Goal: Task Accomplishment & Management: Manage account settings

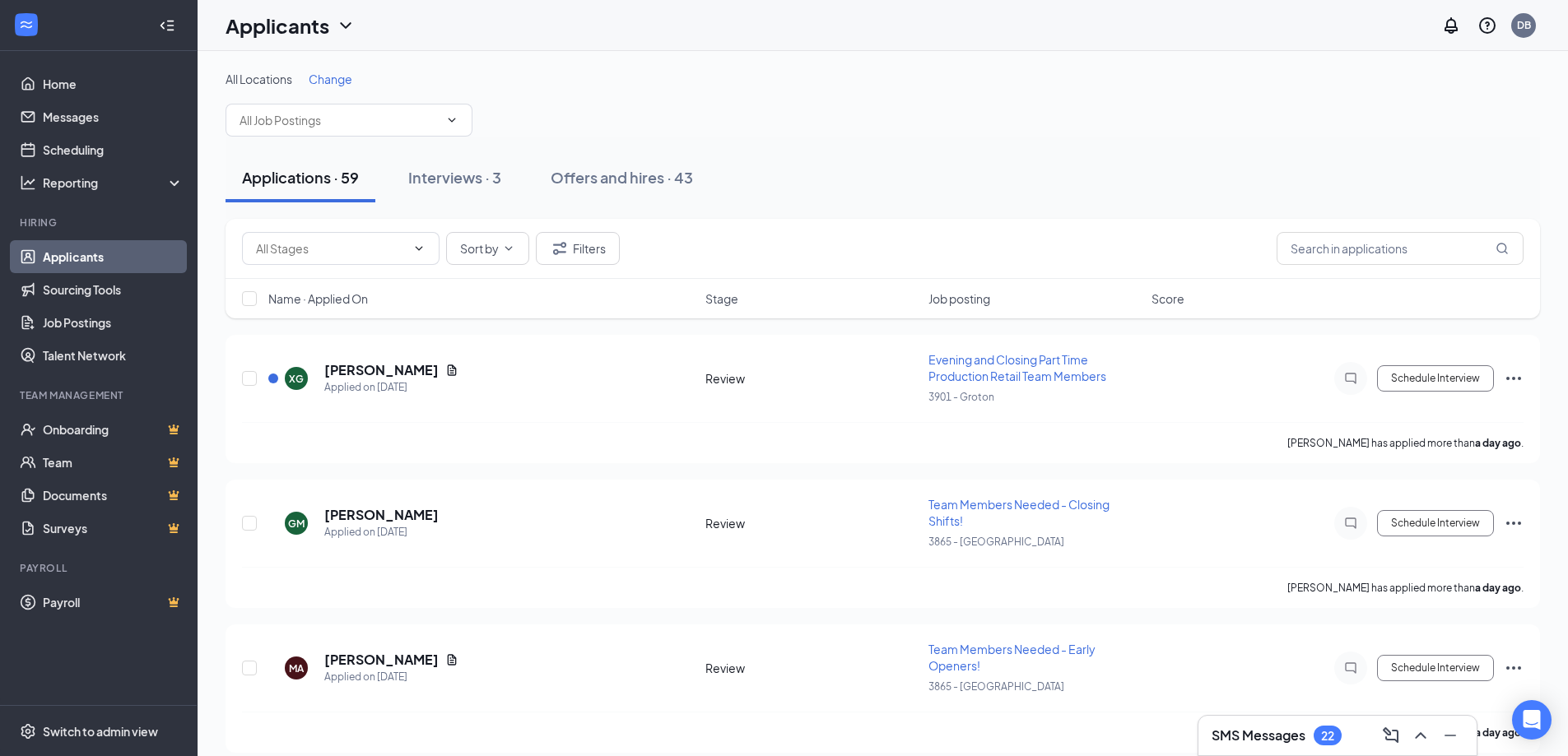
click at [328, 88] on div "All Locations Change" at bounding box center [883, 104] width 1315 height 66
click at [331, 80] on span "Change" at bounding box center [330, 78] width 43 height 14
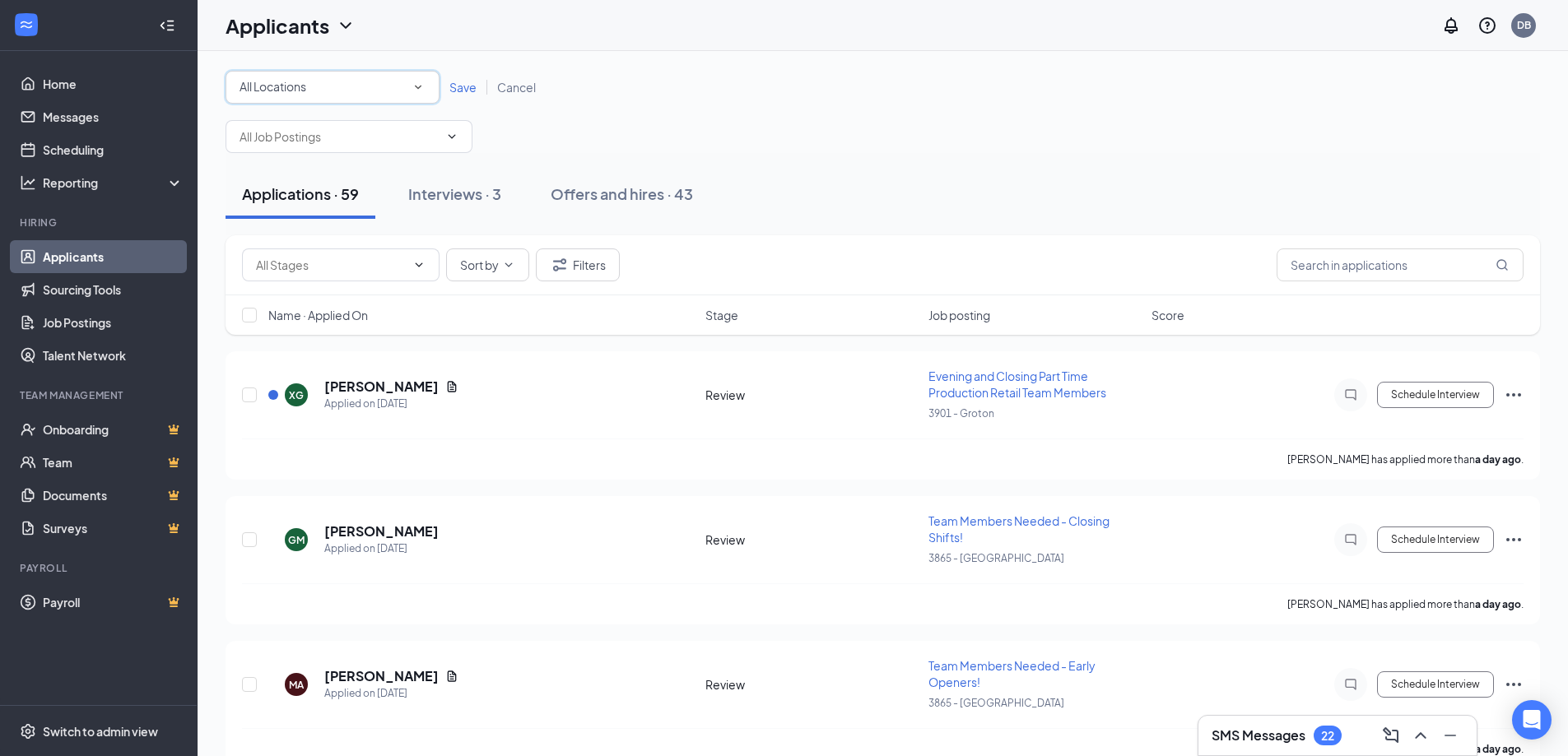
click at [371, 96] on div "All Locations" at bounding box center [333, 87] width 186 height 20
click at [344, 217] on div "3901 - Groton" at bounding box center [333, 213] width 188 height 20
click at [461, 90] on span "Save" at bounding box center [463, 87] width 27 height 14
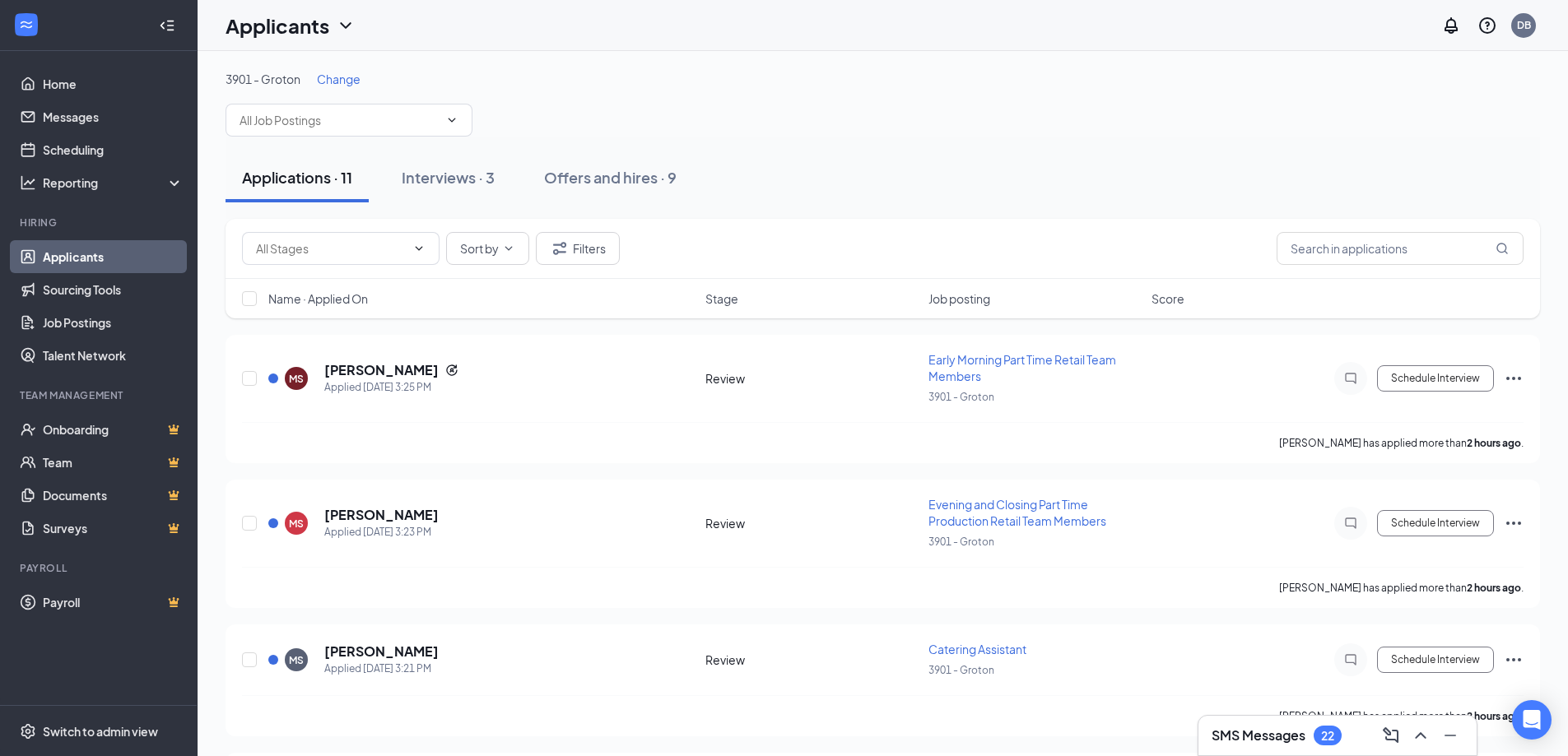
click at [1257, 746] on div "SMS Messages 22" at bounding box center [1337, 735] width 252 height 26
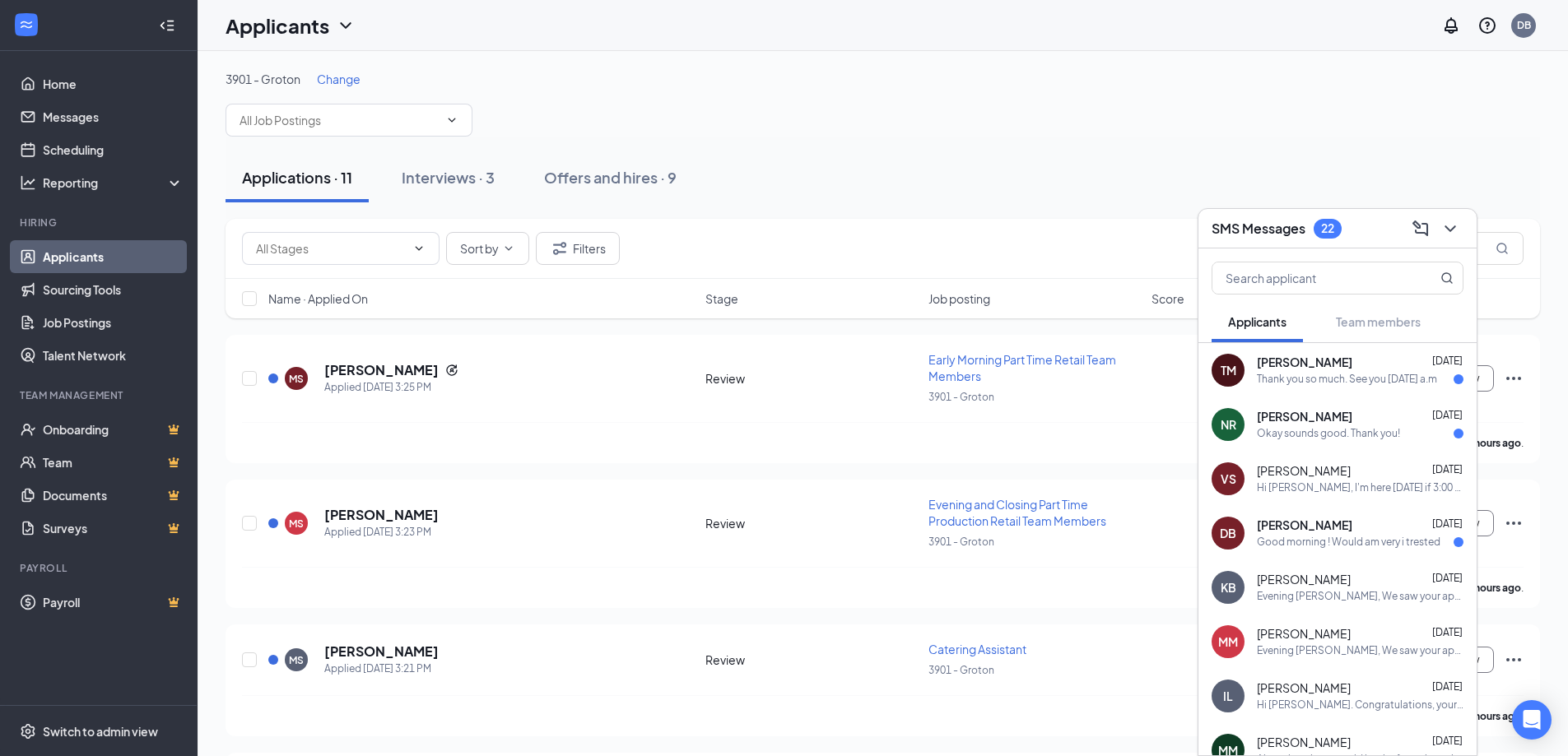
click at [897, 172] on div "Applications · 11 Interviews · 3 Offers and hires · 9" at bounding box center [883, 178] width 1315 height 50
click at [1446, 229] on icon "ChevronDown" at bounding box center [1451, 229] width 20 height 20
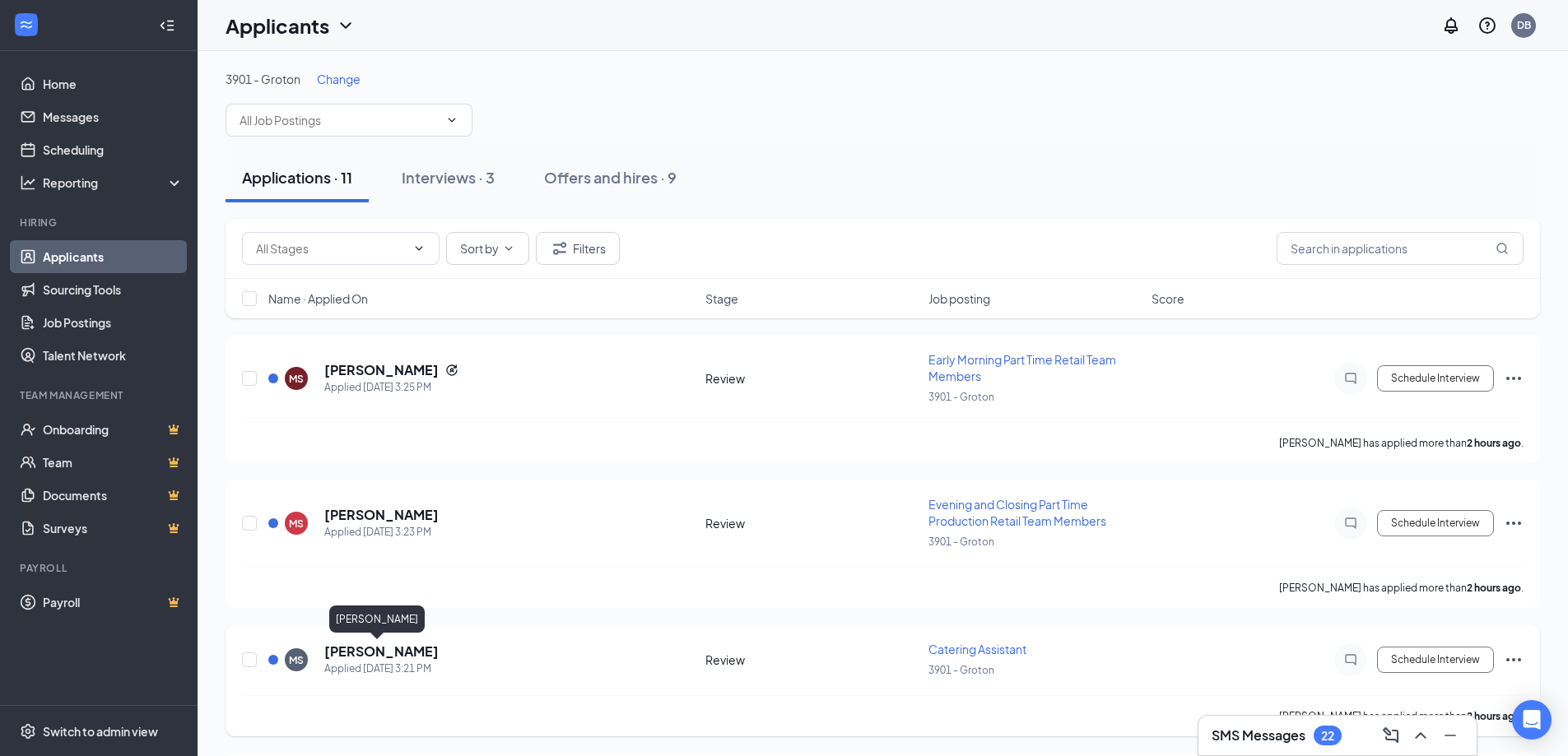
click at [374, 646] on h5 "[PERSON_NAME]" at bounding box center [381, 651] width 115 height 18
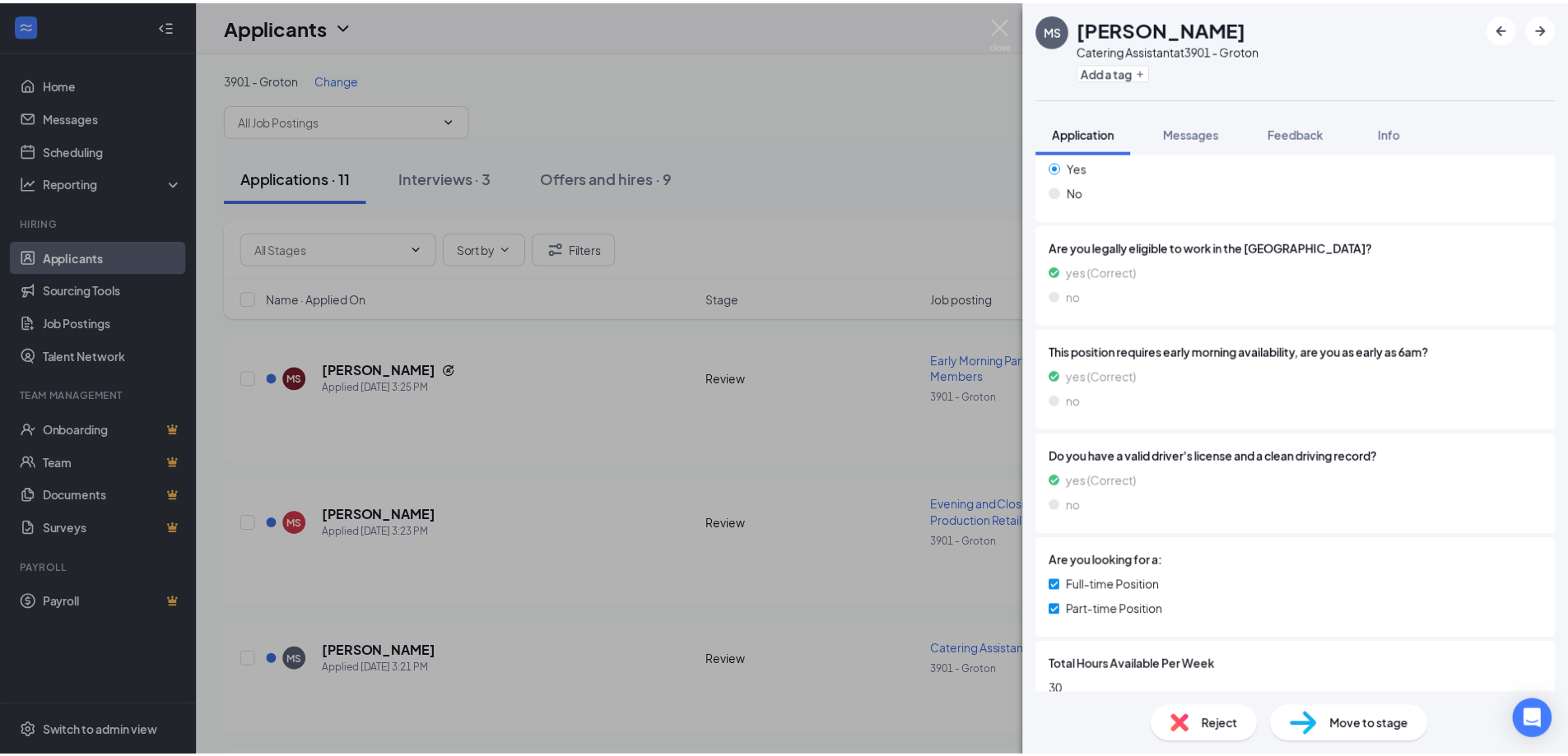
scroll to position [297, 0]
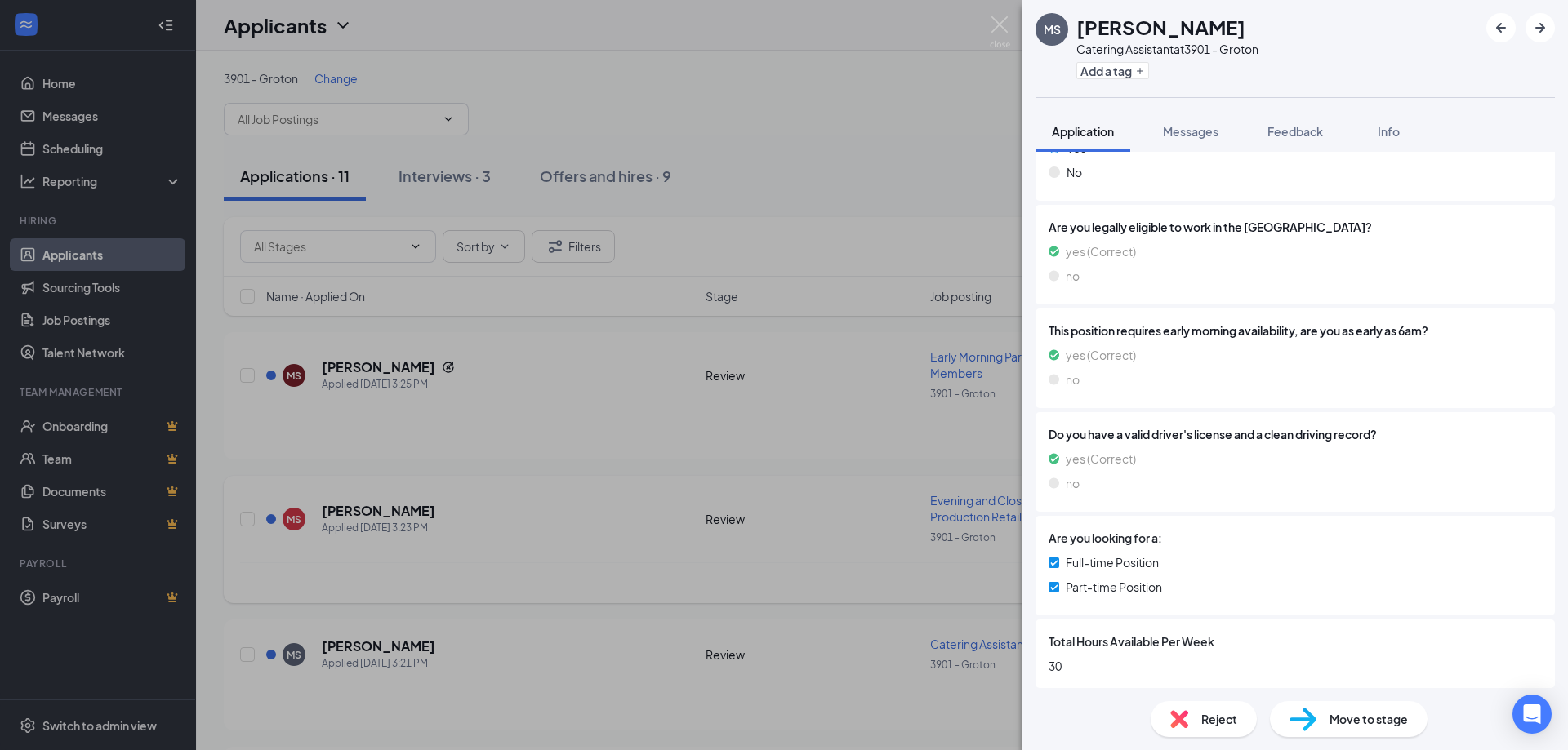
drag, startPoint x: 725, startPoint y: 575, endPoint x: 731, endPoint y: 586, distance: 12.5
click at [730, 578] on div "[PERSON_NAME] Catering Assistant at 3901 - Groton Add a tag Application Message…" at bounding box center [784, 375] width 1568 height 750
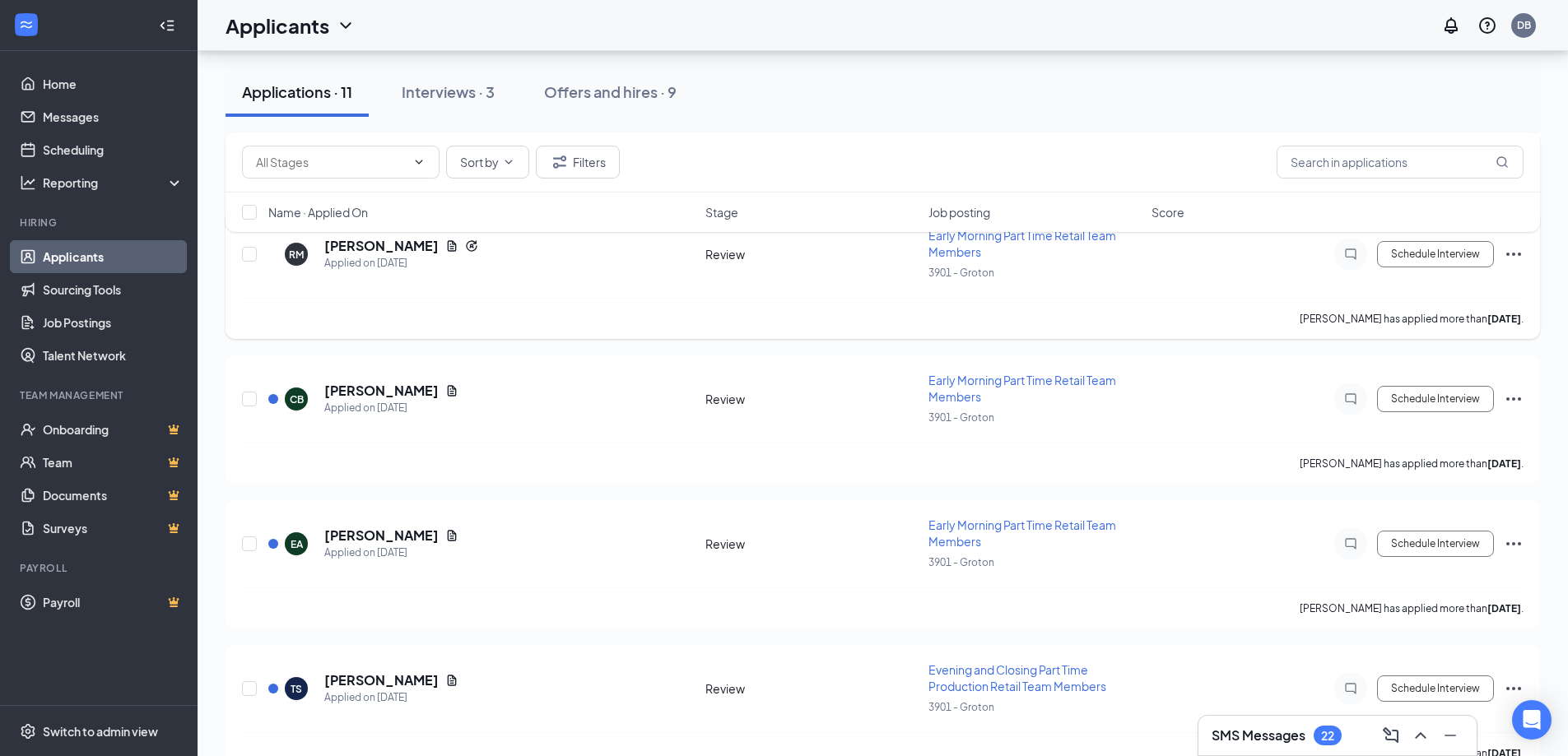
scroll to position [1159, 0]
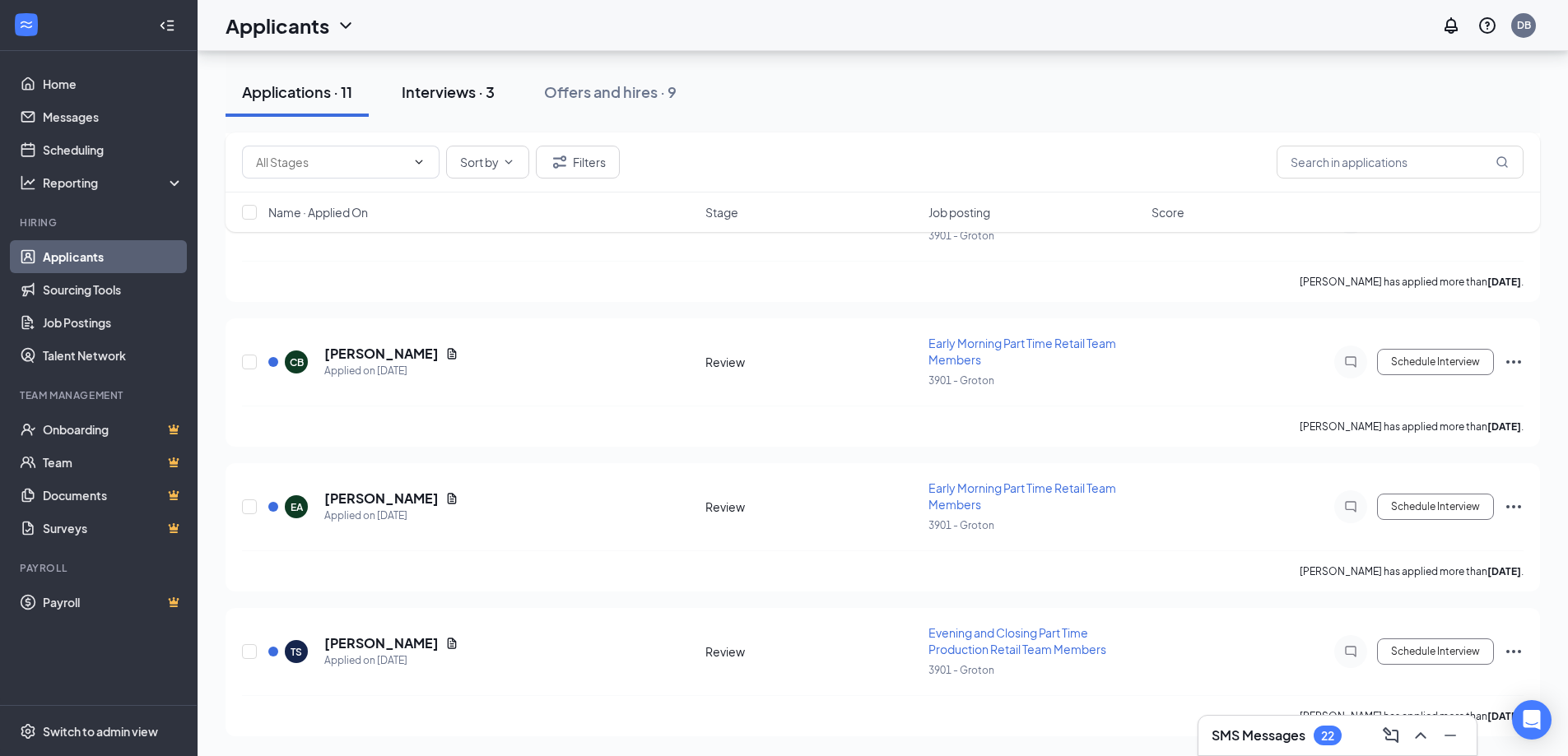
click at [452, 77] on button "Interviews · 3" at bounding box center [448, 92] width 126 height 50
